Goal: Transaction & Acquisition: Obtain resource

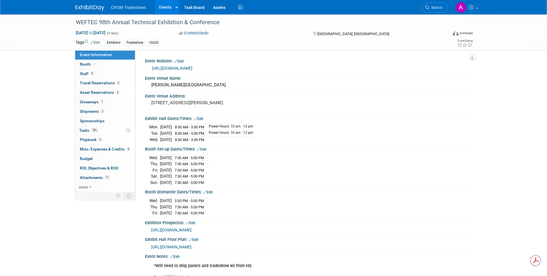
click at [162, 8] on link "Events" at bounding box center [165, 7] width 21 height 14
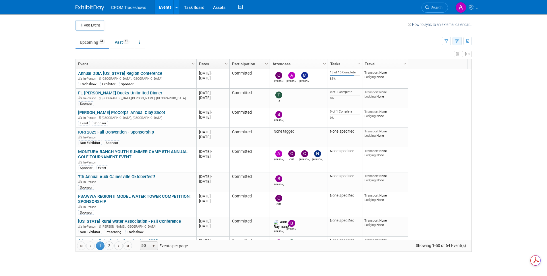
click at [458, 39] on icon "button" at bounding box center [458, 41] width 4 height 4
click at [445, 39] on icon "button" at bounding box center [447, 41] width 4 height 4
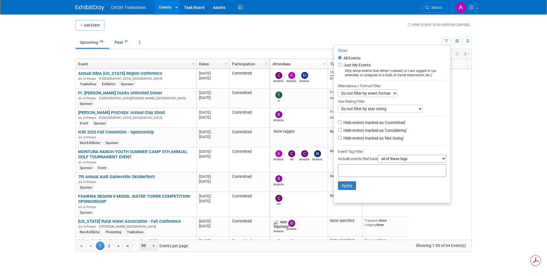
click at [382, 91] on select "Do not filter by event format Only show In-Person events Only show Virtual even…" at bounding box center [367, 93] width 59 height 8
click at [414, 161] on select "all of these tags any one of these tags only and exactly these specific tags" at bounding box center [412, 159] width 69 height 8
click at [415, 162] on select "all of these tags any one of these tags only and exactly these specific tags" at bounding box center [412, 159] width 69 height 8
click at [377, 169] on input "text" at bounding box center [364, 170] width 46 height 6
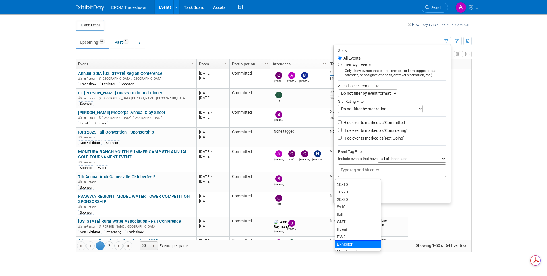
click at [364, 243] on div "Exhibitor" at bounding box center [358, 244] width 46 height 8
type input "Exhibitor"
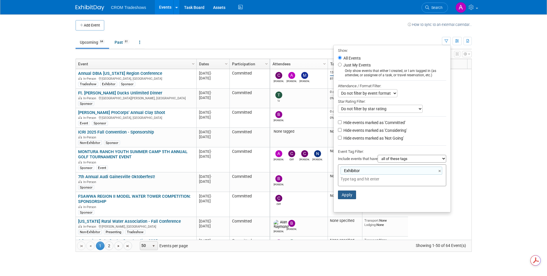
click at [341, 197] on button "Apply" at bounding box center [347, 194] width 18 height 9
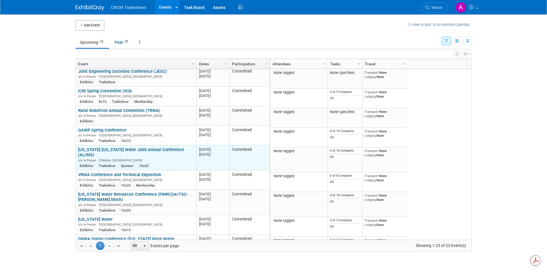
scroll to position [103, 0]
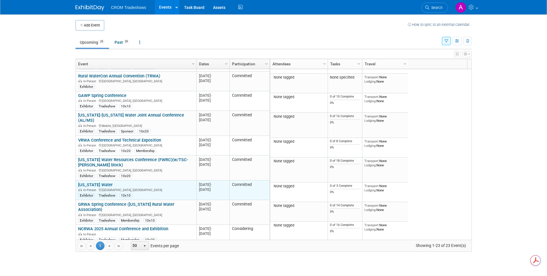
click at [145, 191] on div "In-Person San Antonio, TX" at bounding box center [136, 189] width 116 height 5
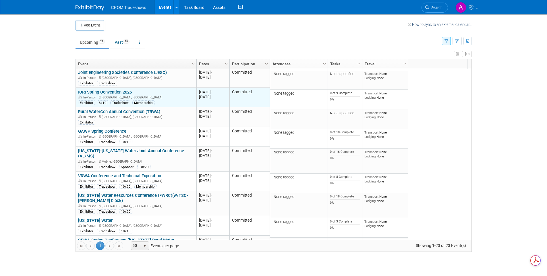
scroll to position [0, 0]
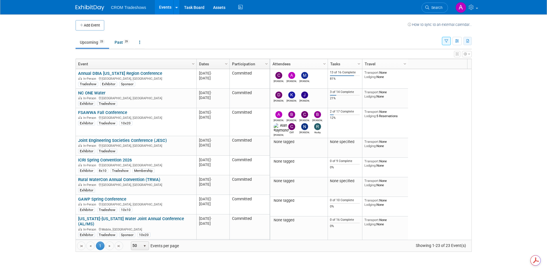
click at [467, 42] on icon "button" at bounding box center [468, 41] width 3 height 4
click at [417, 65] on link "Export All (125 Events)" at bounding box center [436, 68] width 62 height 8
